Goal: Navigation & Orientation: Find specific page/section

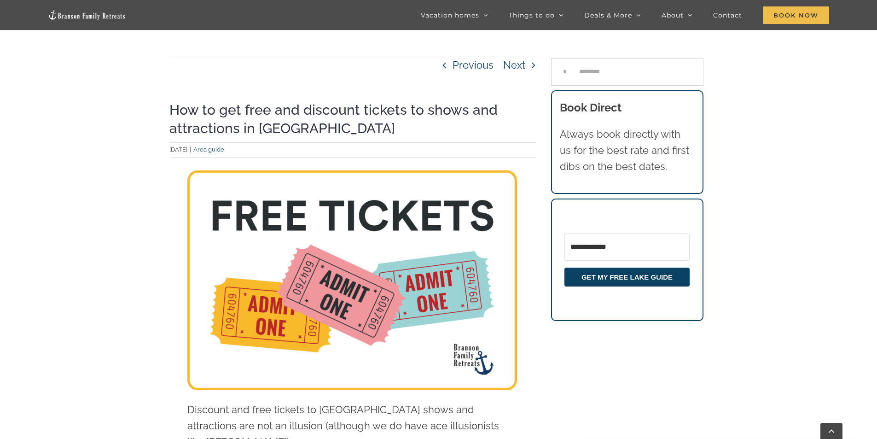
scroll to position [904, 0]
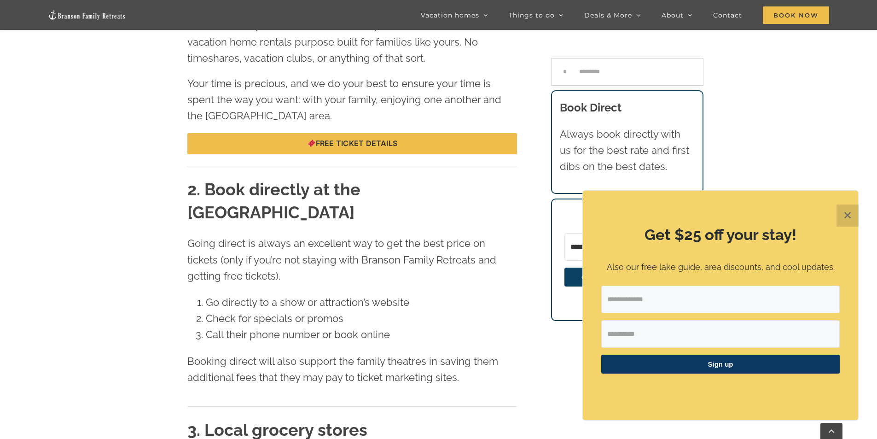
drag, startPoint x: 848, startPoint y: 212, endPoint x: 810, endPoint y: 210, distance: 37.8
click at [848, 212] on button "✕" at bounding box center [847, 215] width 22 height 22
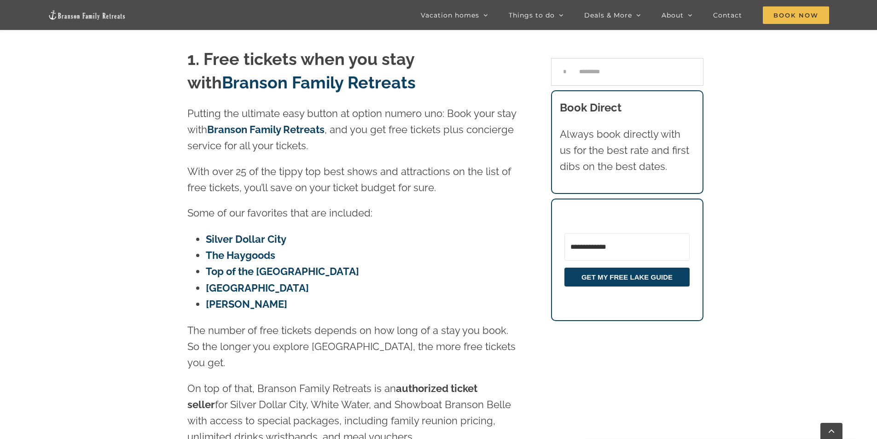
scroll to position [453, 0]
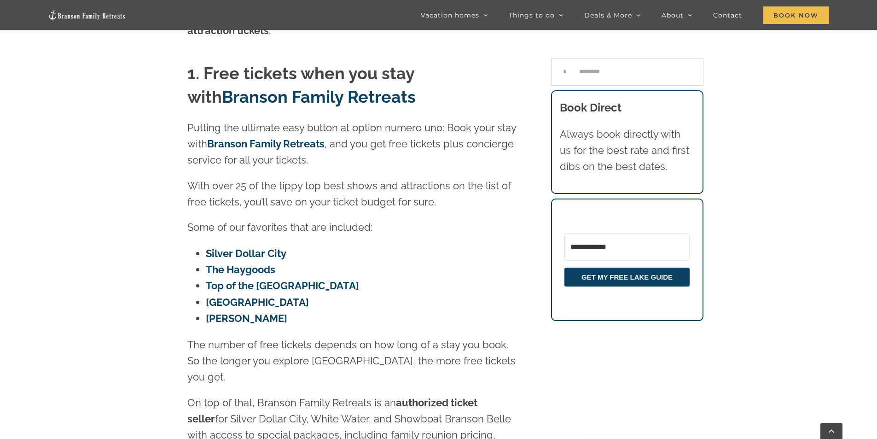
click at [295, 138] on link "Branson Family Retreats" at bounding box center [265, 144] width 117 height 12
